Goal: Check status: Check status

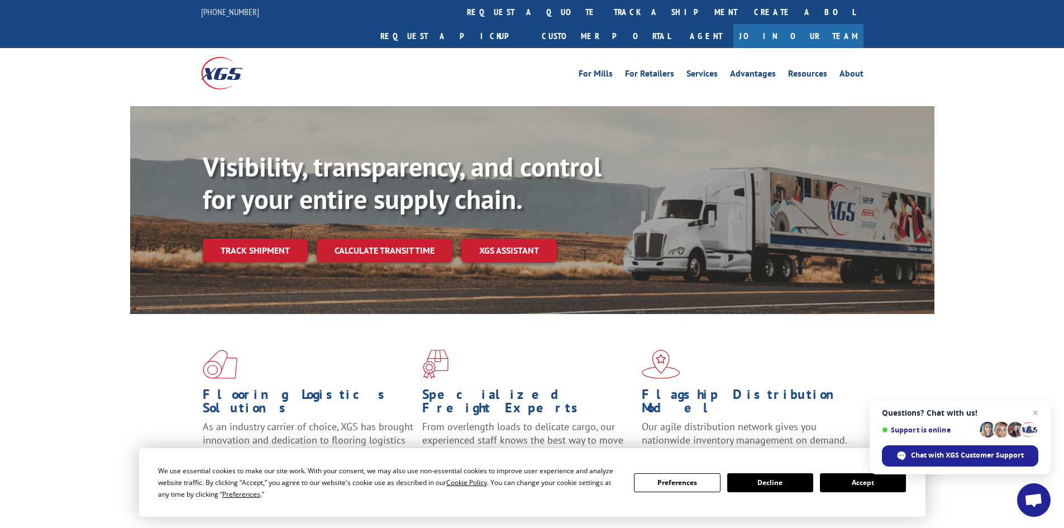
click at [869, 487] on button "Accept" at bounding box center [863, 482] width 86 height 19
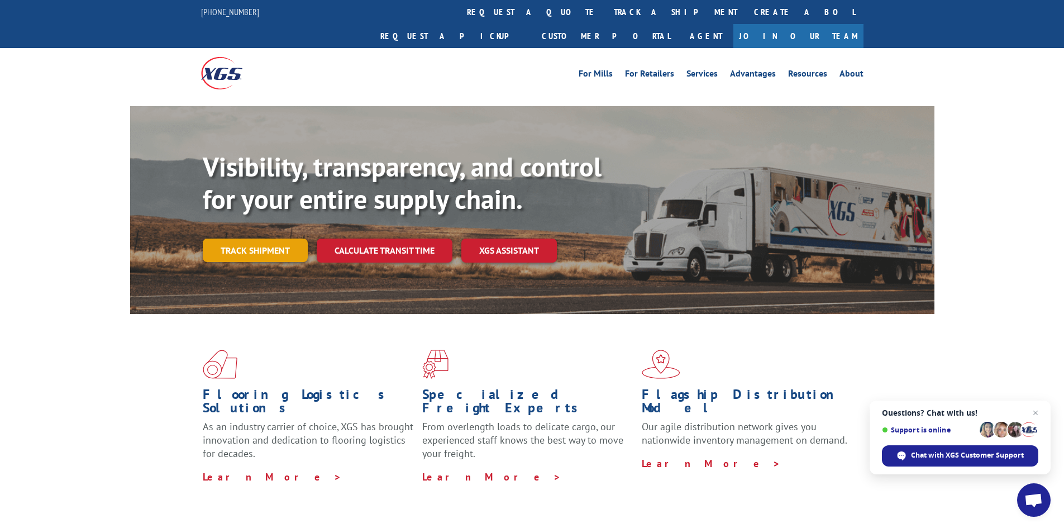
click at [297, 239] on link "Track shipment" at bounding box center [255, 250] width 105 height 23
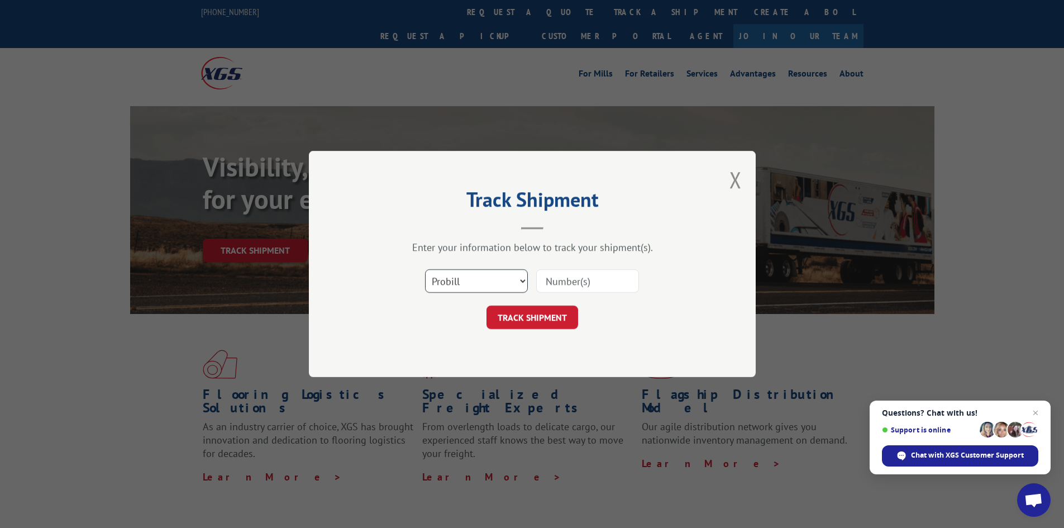
click at [489, 287] on select "Select category... Probill BOL PO" at bounding box center [476, 280] width 103 height 23
select select "po"
click at [425, 269] on select "Select category... Probill BOL PO" at bounding box center [476, 280] width 103 height 23
click at [597, 274] on input at bounding box center [587, 280] width 103 height 23
paste input "09530021"
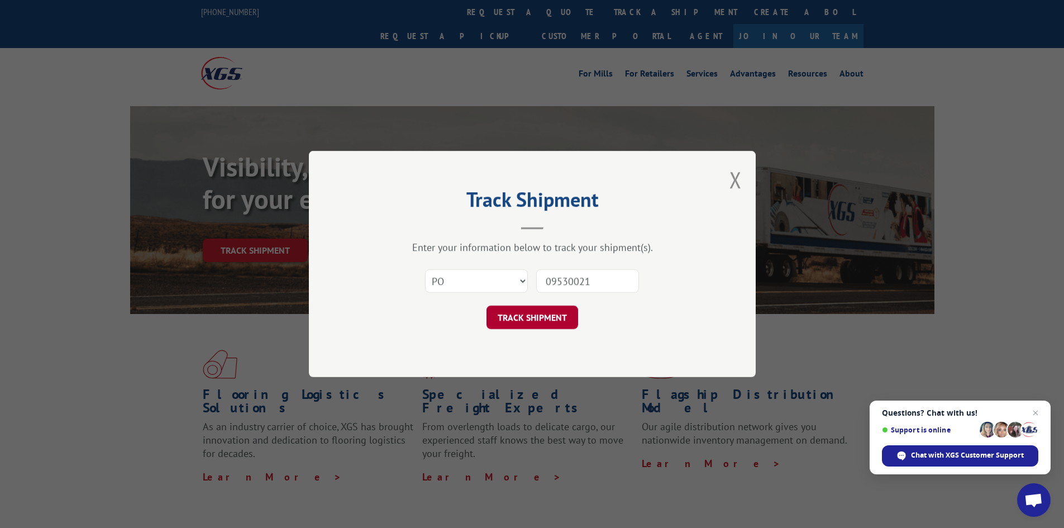
type input "09530021"
click at [550, 308] on button "TRACK SHIPMENT" at bounding box center [533, 317] width 92 height 23
